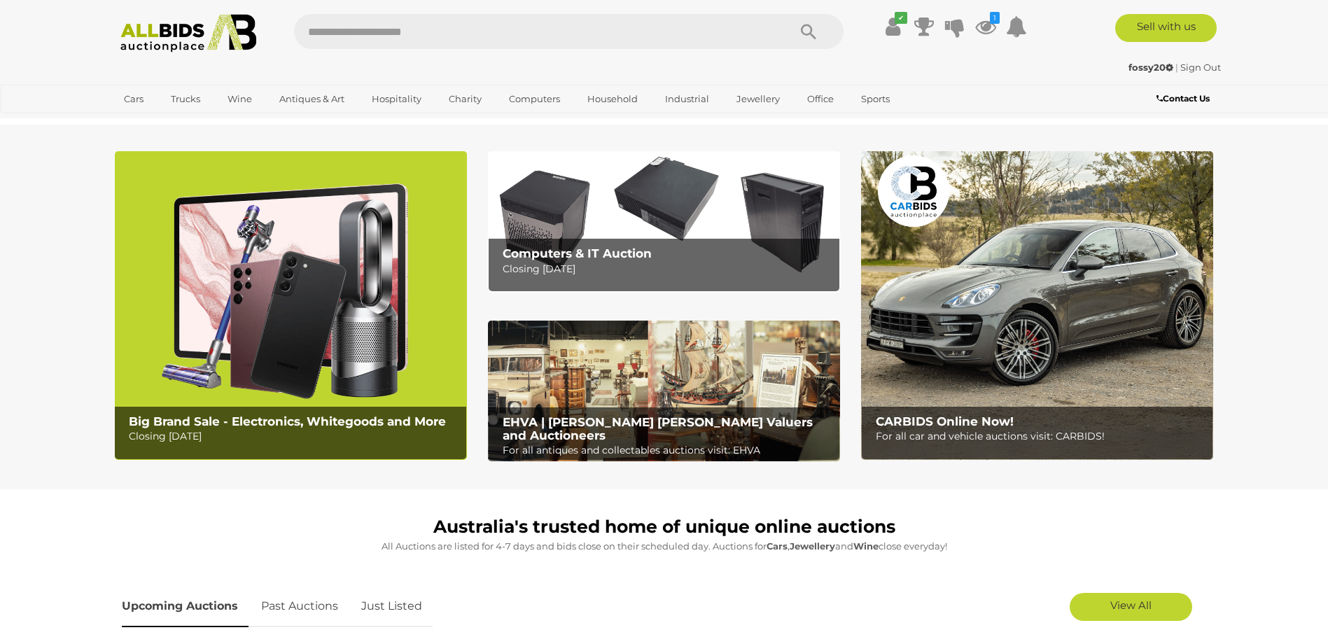
click at [988, 25] on icon at bounding box center [985, 26] width 21 height 25
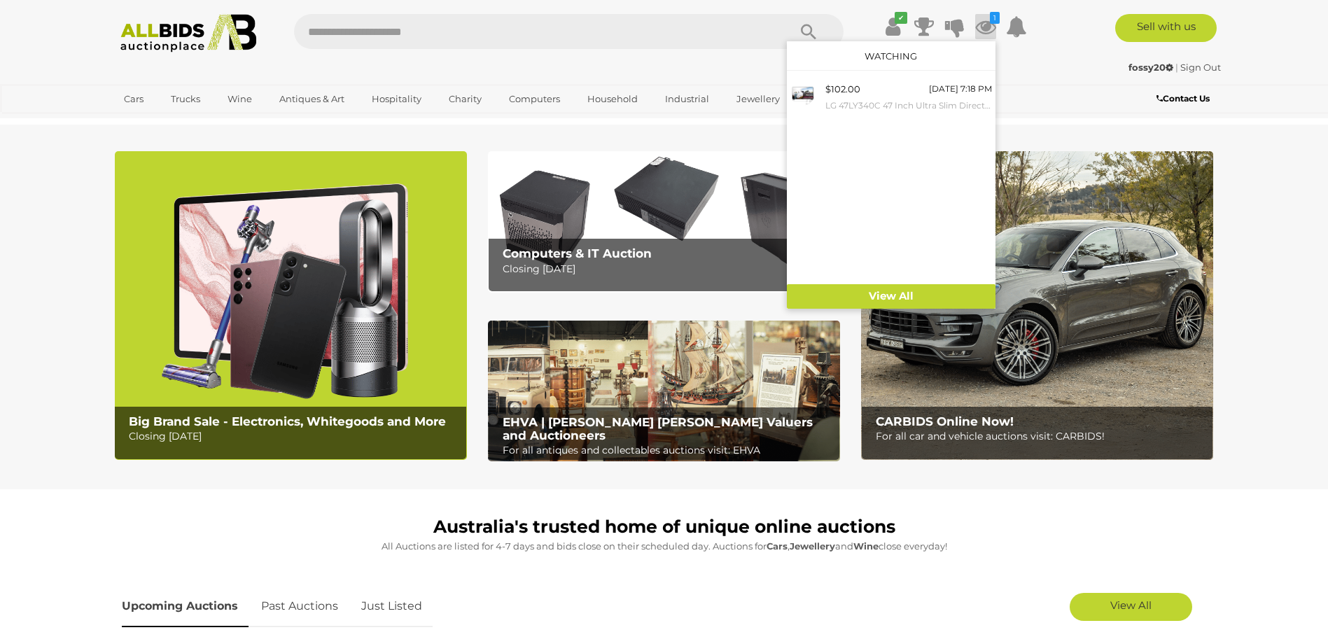
click at [842, 90] on span "$102.00" at bounding box center [842, 88] width 35 height 11
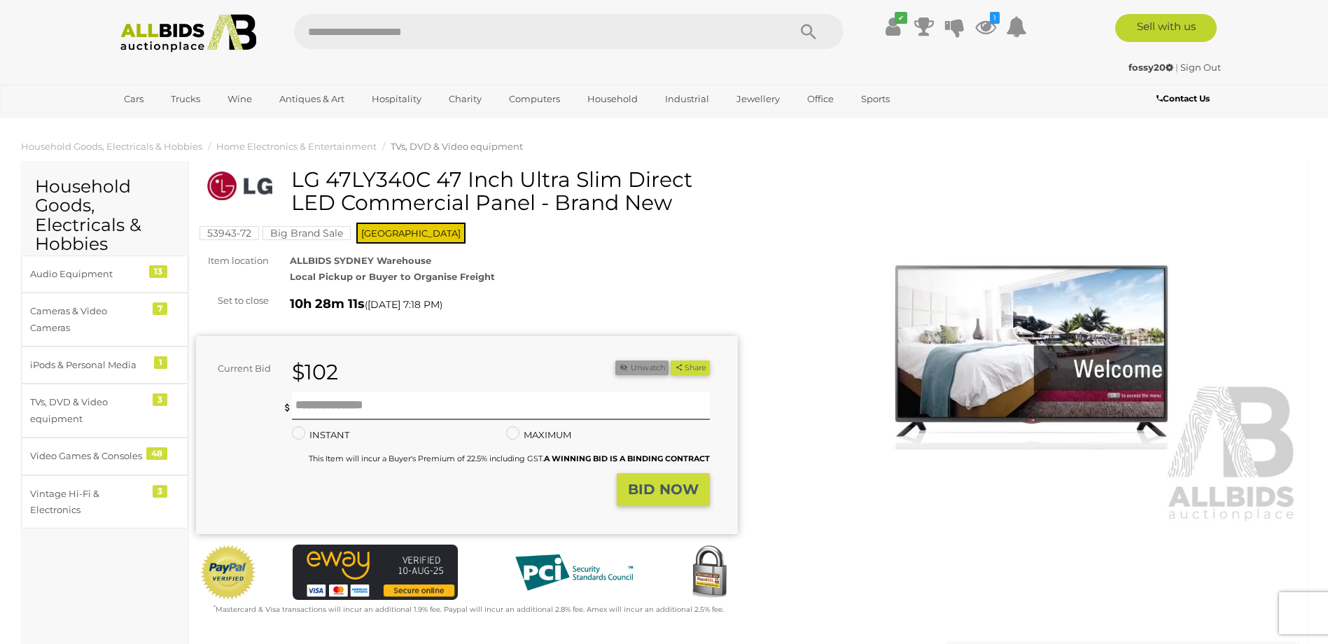
click at [630, 372] on button "Unwatch" at bounding box center [641, 368] width 53 height 15
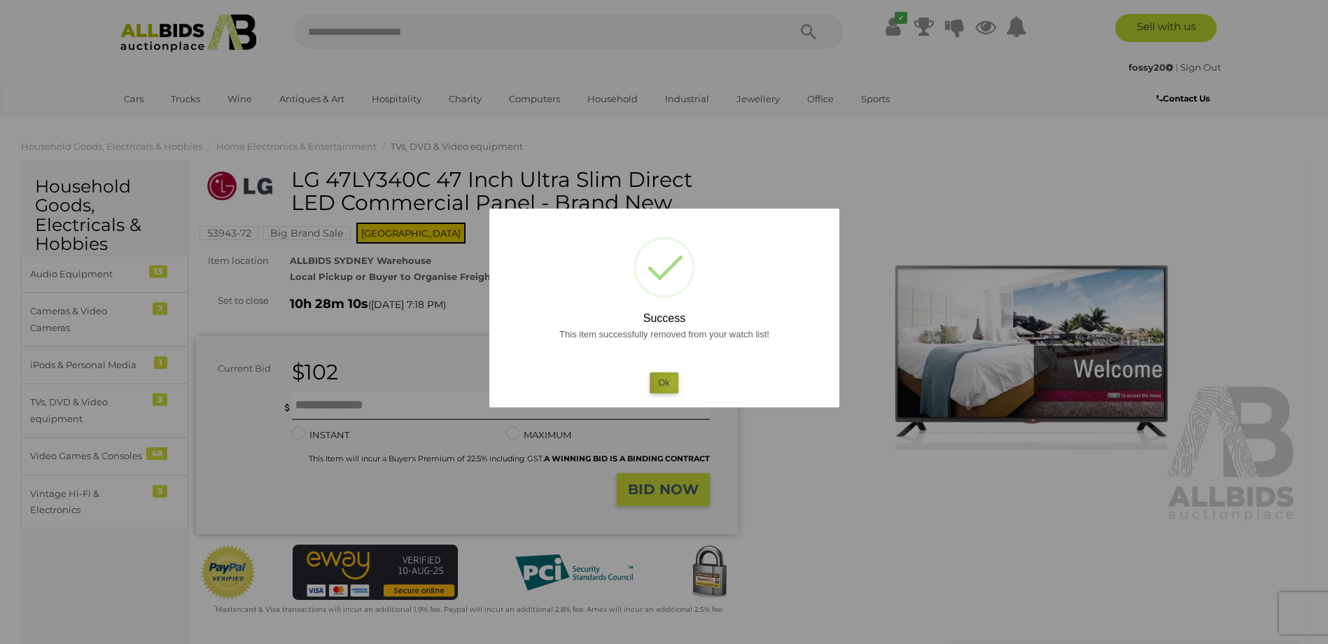
click at [673, 382] on button "Ok" at bounding box center [664, 382] width 29 height 20
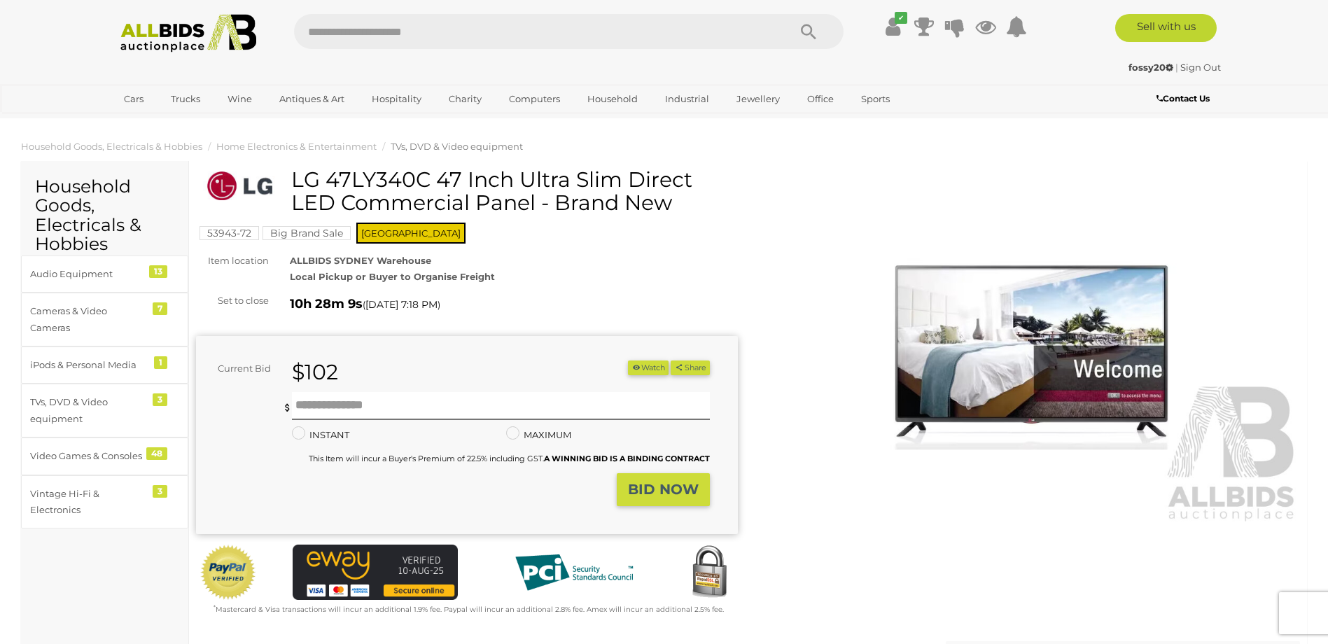
click at [180, 27] on img at bounding box center [189, 33] width 152 height 39
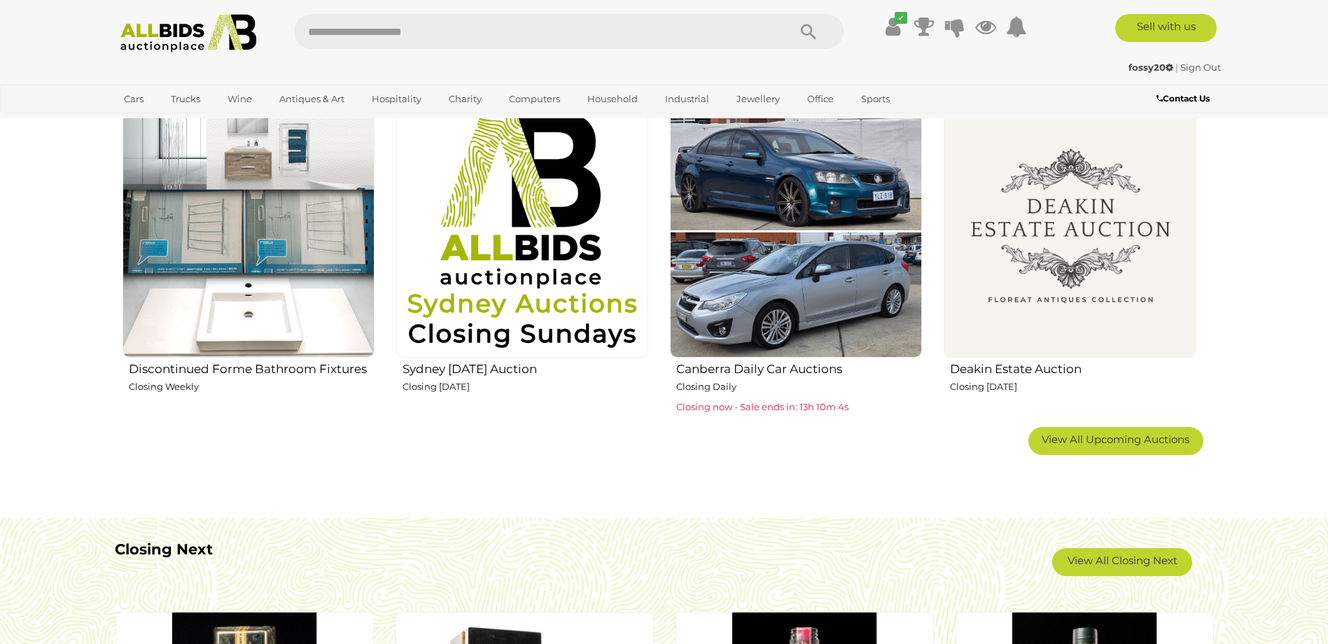
scroll to position [1120, 0]
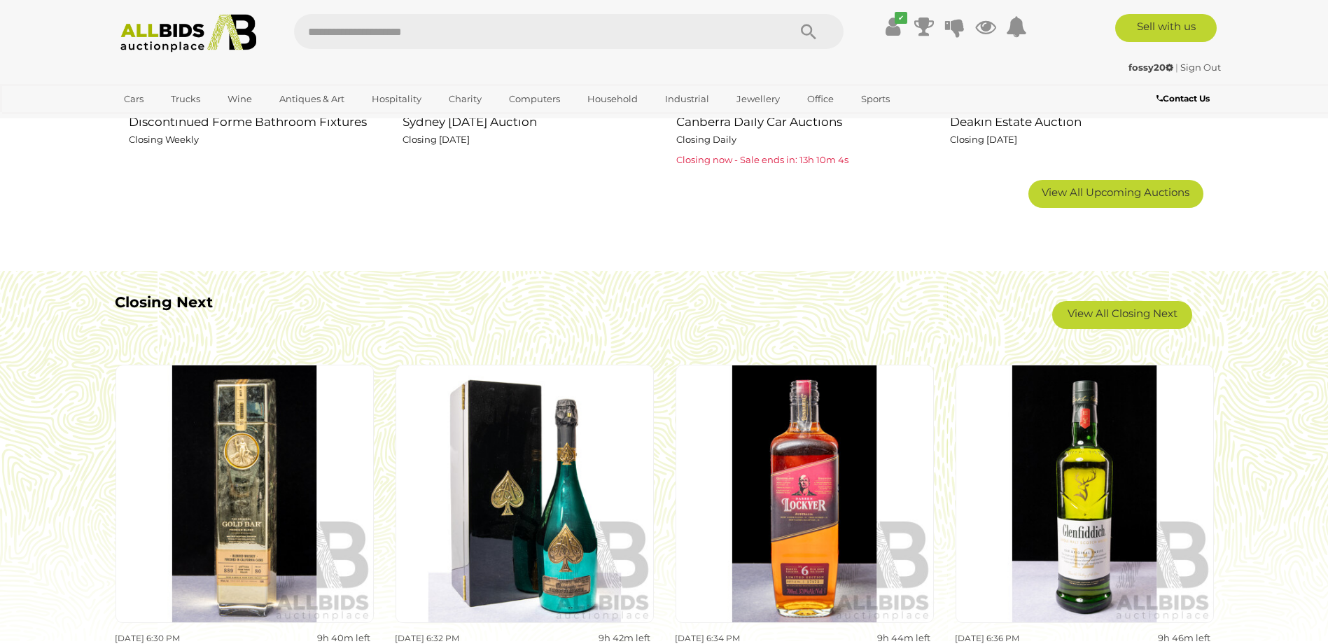
click at [1108, 189] on span "View All Upcoming Auctions" at bounding box center [1116, 192] width 148 height 13
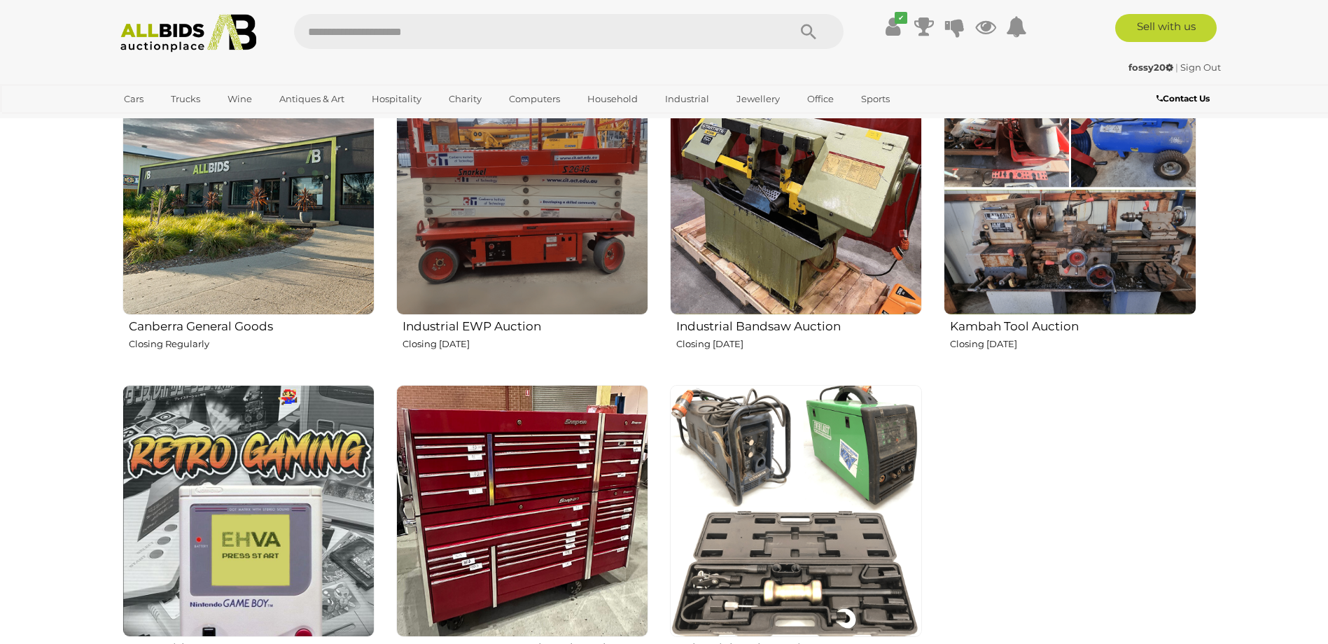
scroll to position [2310, 0]
